Goal: Information Seeking & Learning: Find specific page/section

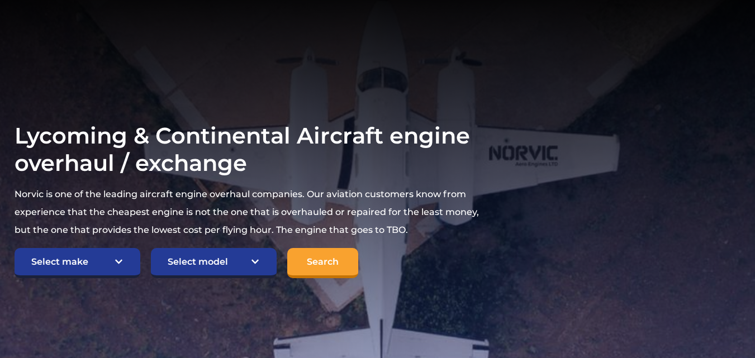
scroll to position [150, 0]
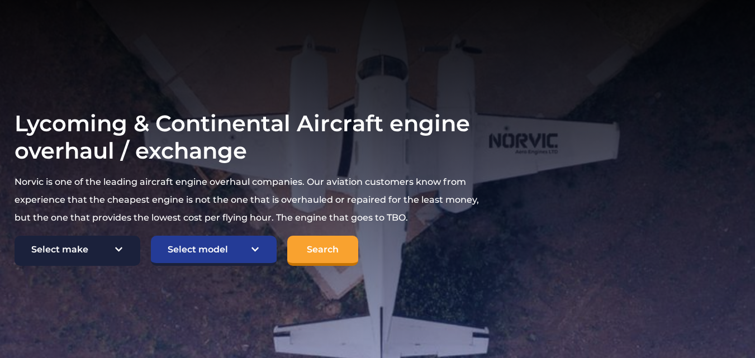
click at [111, 245] on select "Select make TCM Continental Lycoming" at bounding box center [78, 251] width 126 height 30
select select "TCM Continental"
click at [15, 237] on select "Select make TCM Continental Lycoming" at bounding box center [78, 251] width 126 height 30
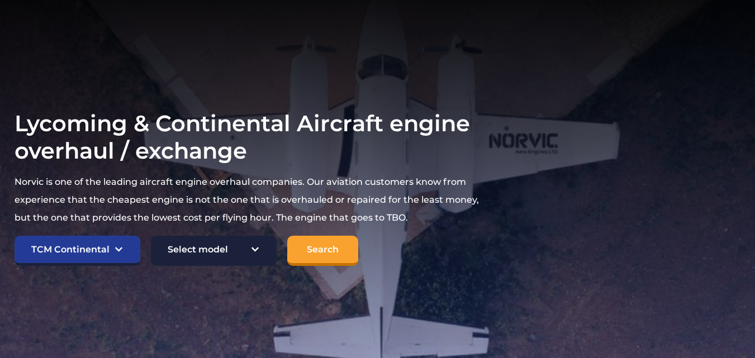
click at [224, 248] on select "Select model American Champion 7KCAB Bellanca Citabria IO-320-E2A Beech 23 Musk…" at bounding box center [214, 251] width 126 height 30
select select "899"
click at [151, 237] on select "Select model American Champion 7KCAB Bellanca Citabria IO-320-E2A Beech 23 Musk…" at bounding box center [214, 251] width 126 height 30
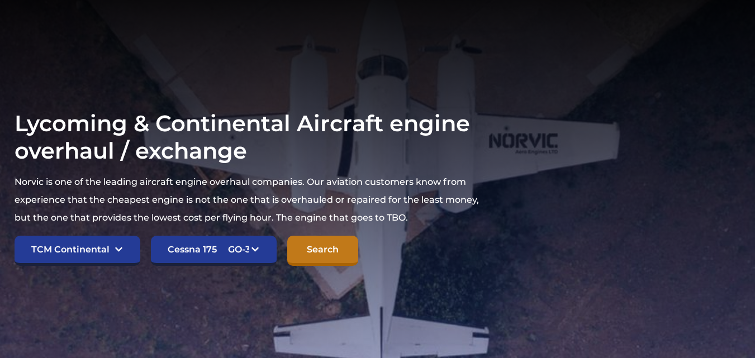
click at [315, 244] on input "Search" at bounding box center [322, 251] width 71 height 30
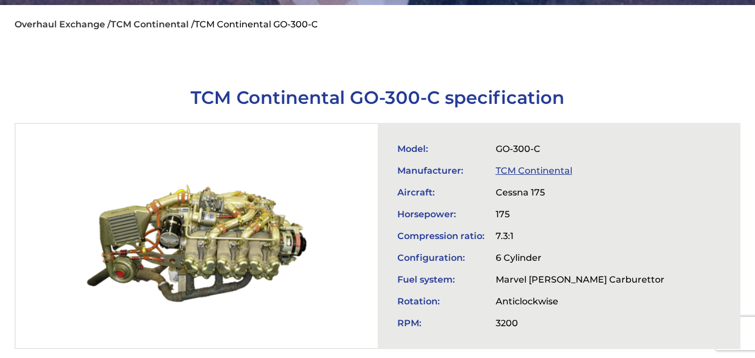
scroll to position [308, 0]
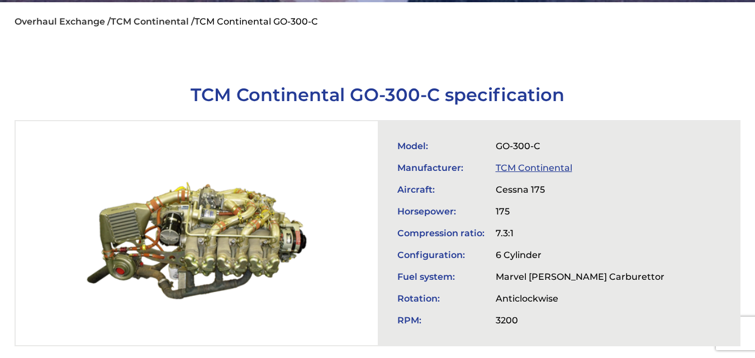
click at [315, 241] on div at bounding box center [197, 233] width 362 height 224
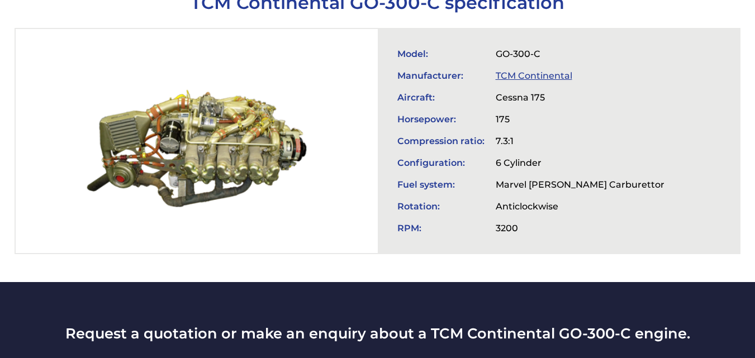
scroll to position [399, 0]
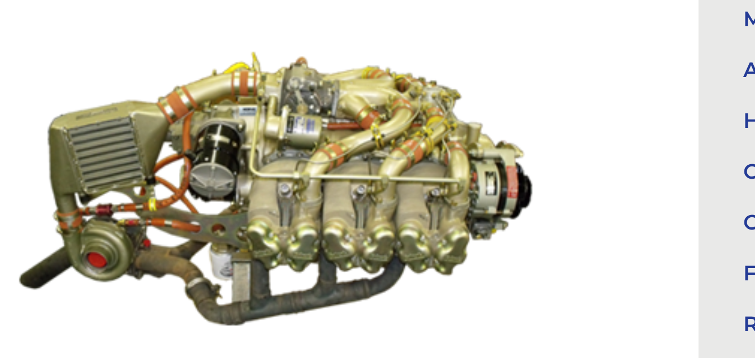
click at [154, 117] on div at bounding box center [197, 142] width 362 height 224
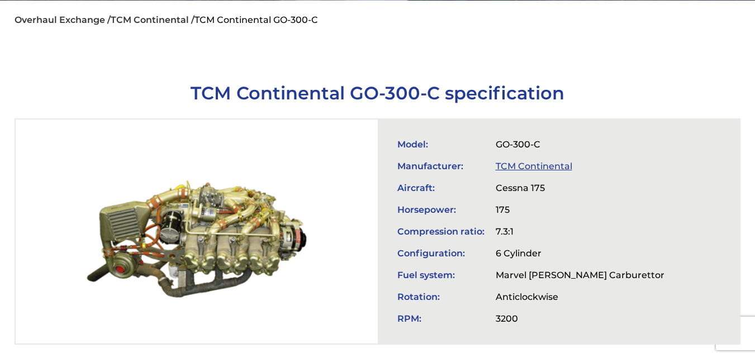
scroll to position [311, 0]
